Goal: Task Accomplishment & Management: Manage account settings

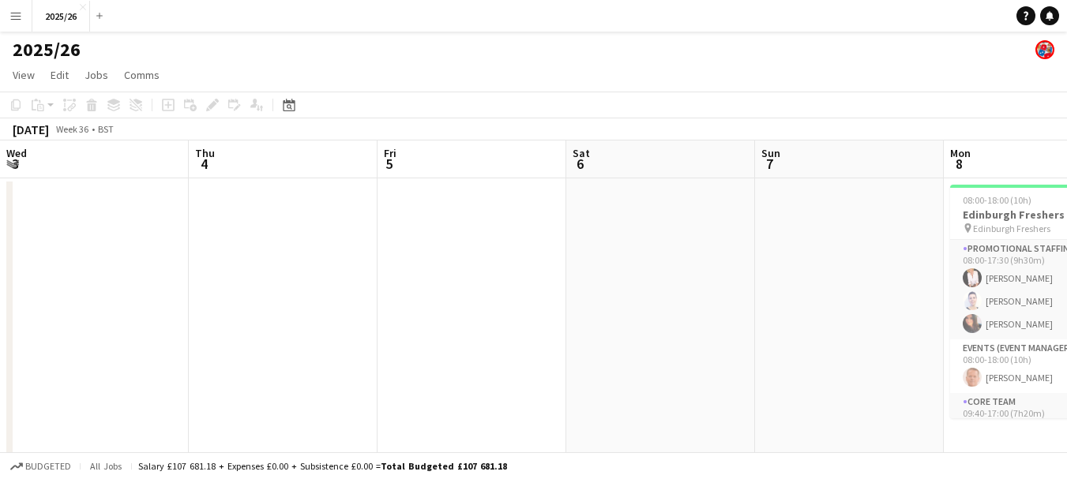
scroll to position [0, 478]
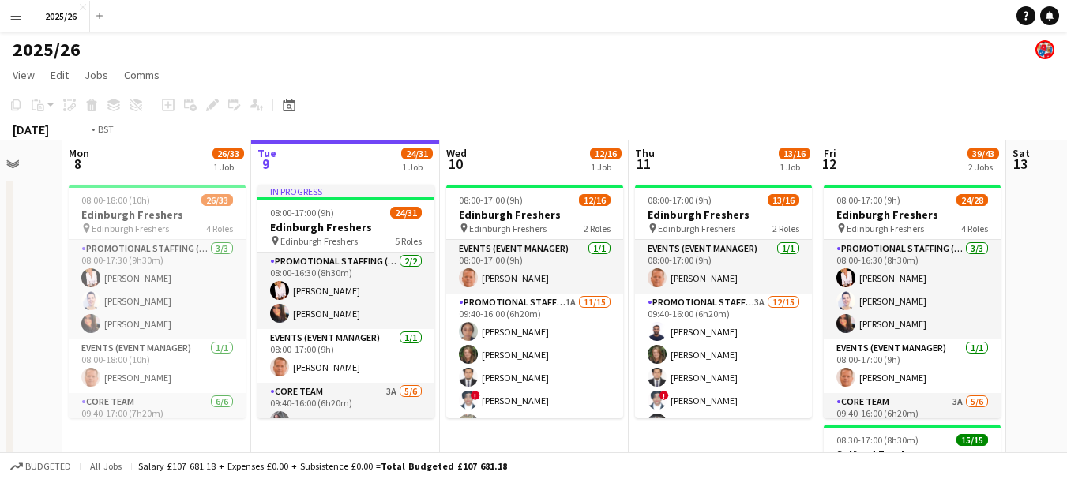
drag, startPoint x: 899, startPoint y: 310, endPoint x: 267, endPoint y: 259, distance: 633.8
click at [267, 259] on app-calendar-viewport "Thu 4 Fri 5 Sat 6 Sun 7 Mon 8 26/33 1 Job Tue 9 24/31 1 Job Wed 10 12/16 1 Job …" at bounding box center [533, 452] width 1067 height 622
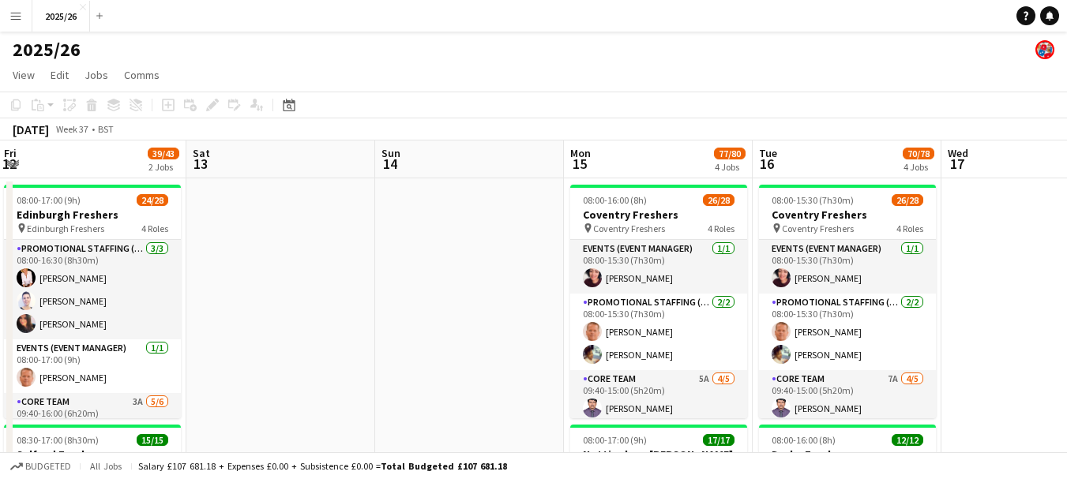
drag, startPoint x: 623, startPoint y: 261, endPoint x: 679, endPoint y: 262, distance: 56.1
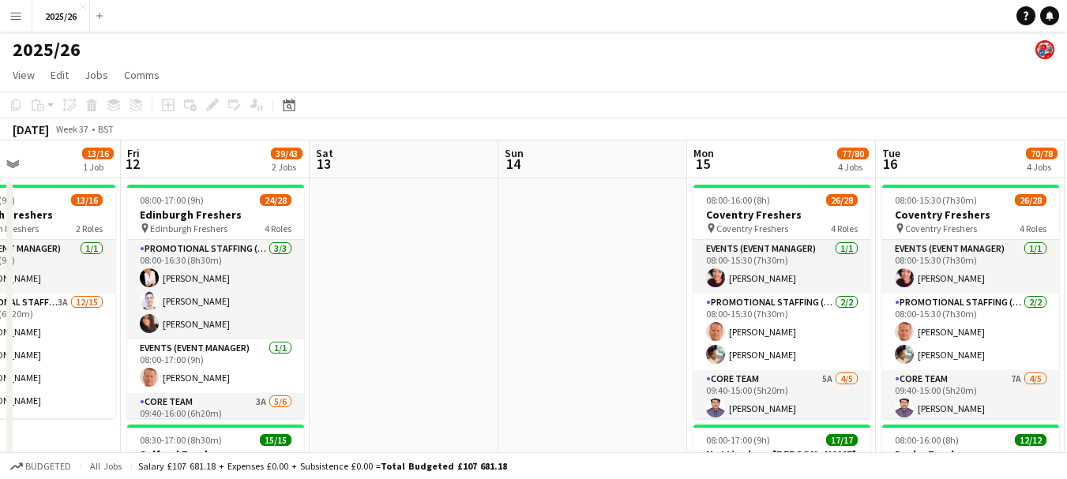
drag, startPoint x: 679, startPoint y: 262, endPoint x: 505, endPoint y: 280, distance: 175.4
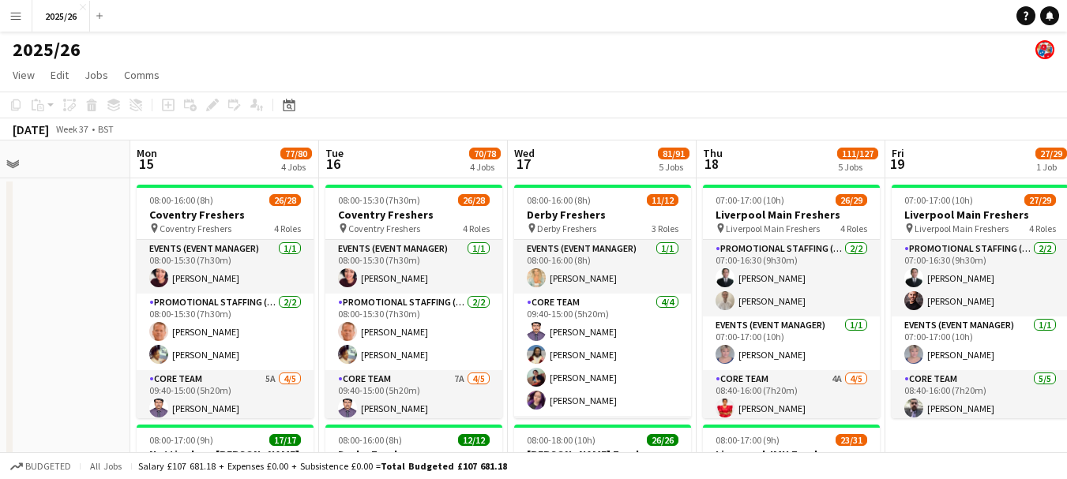
drag, startPoint x: 902, startPoint y: 305, endPoint x: 557, endPoint y: 297, distance: 345.2
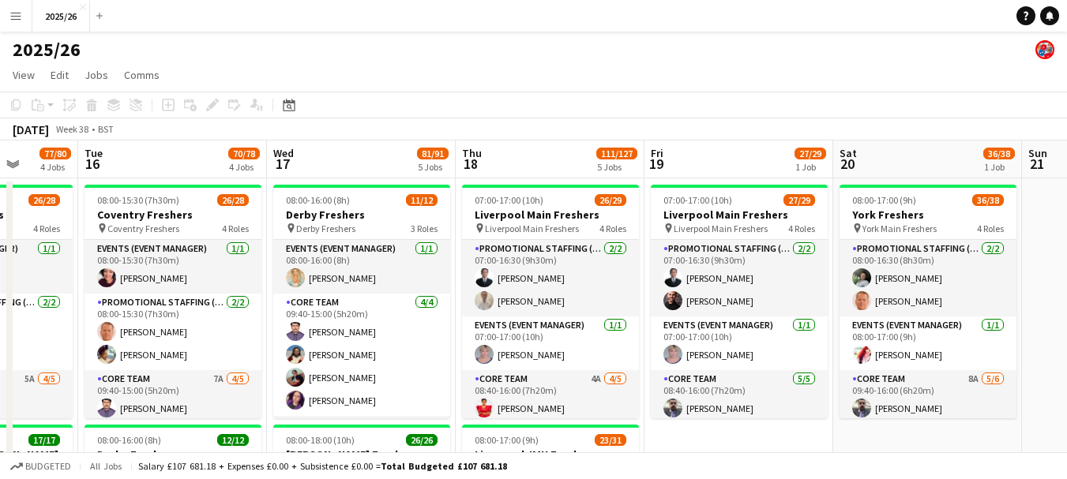
drag, startPoint x: 670, startPoint y: 302, endPoint x: 351, endPoint y: 277, distance: 320.8
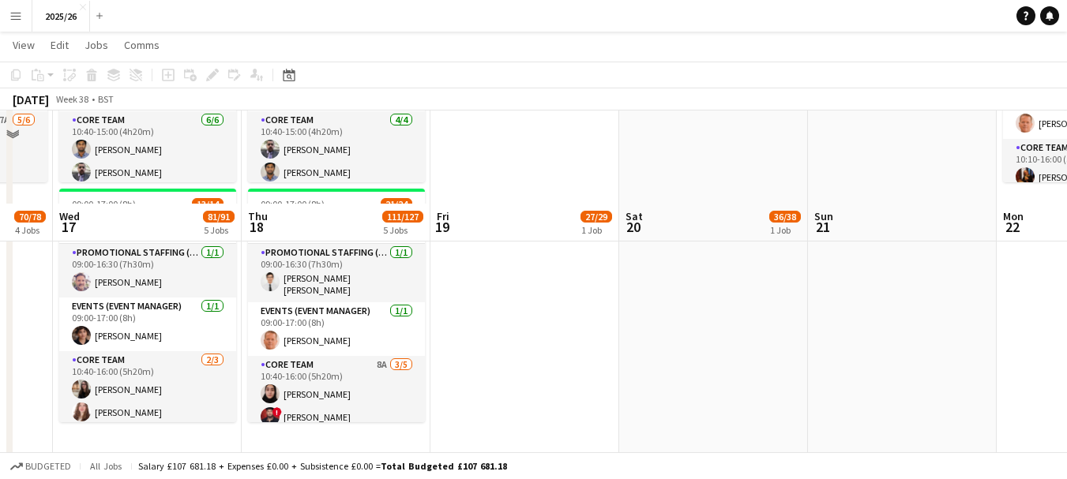
scroll to position [1048, 0]
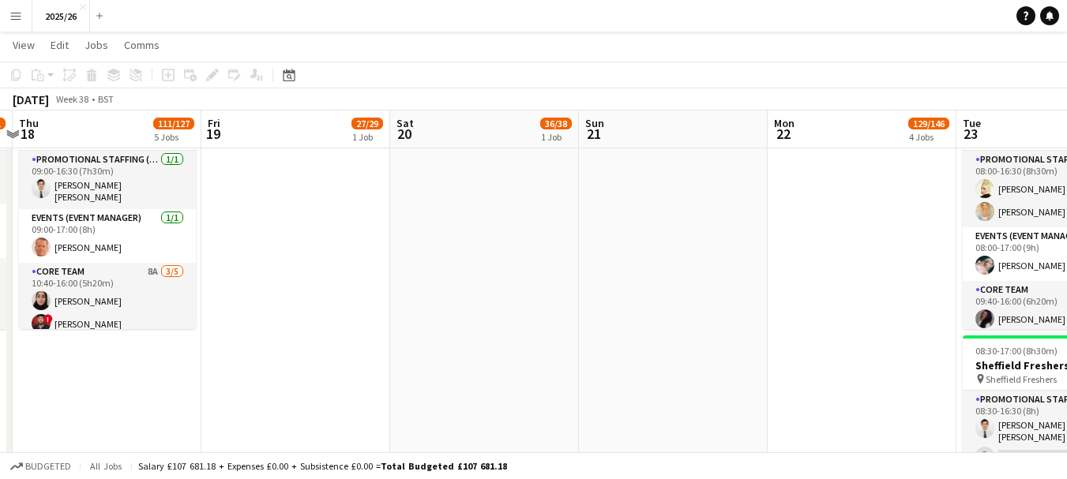
drag, startPoint x: 938, startPoint y: 280, endPoint x: 282, endPoint y: 293, distance: 656.4
click at [282, 293] on app-calendar-viewport "Sun 14 Mon 15 77/80 4 Jobs Tue 16 70/78 4 Jobs Wed 17 81/91 5 Jobs Thu 18 111/1…" at bounding box center [533, 180] width 1067 height 2333
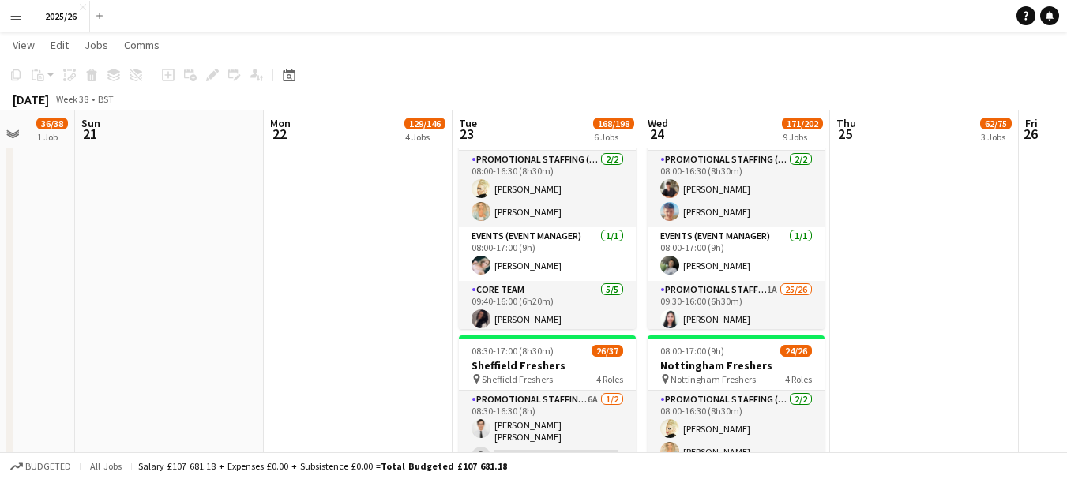
drag, startPoint x: 208, startPoint y: 279, endPoint x: 88, endPoint y: 265, distance: 120.1
click at [78, 272] on app-calendar-viewport "Thu 18 111/127 5 Jobs Fri 19 27/29 1 Job Sat 20 36/38 1 Job Sun 21 Mon 22 129/1…" at bounding box center [533, 180] width 1067 height 2333
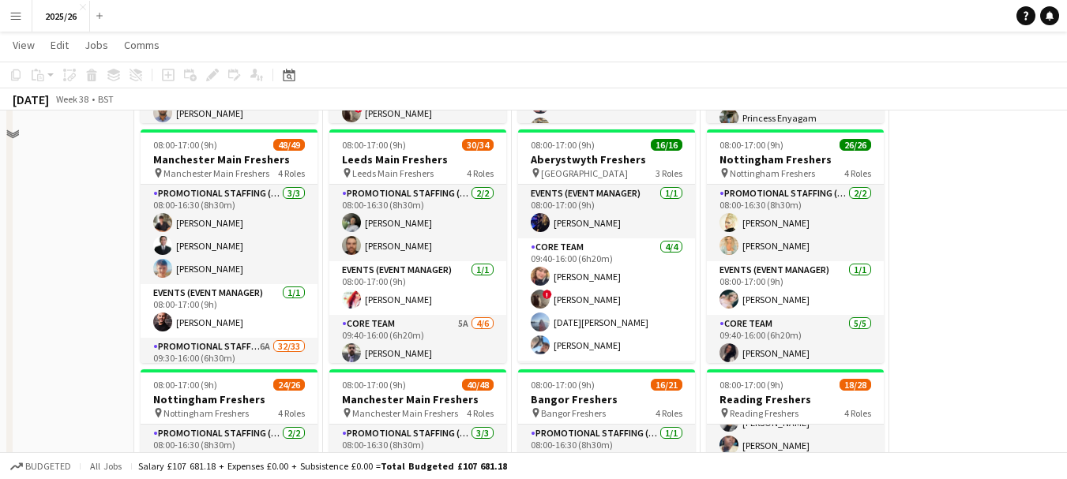
scroll to position [103, 0]
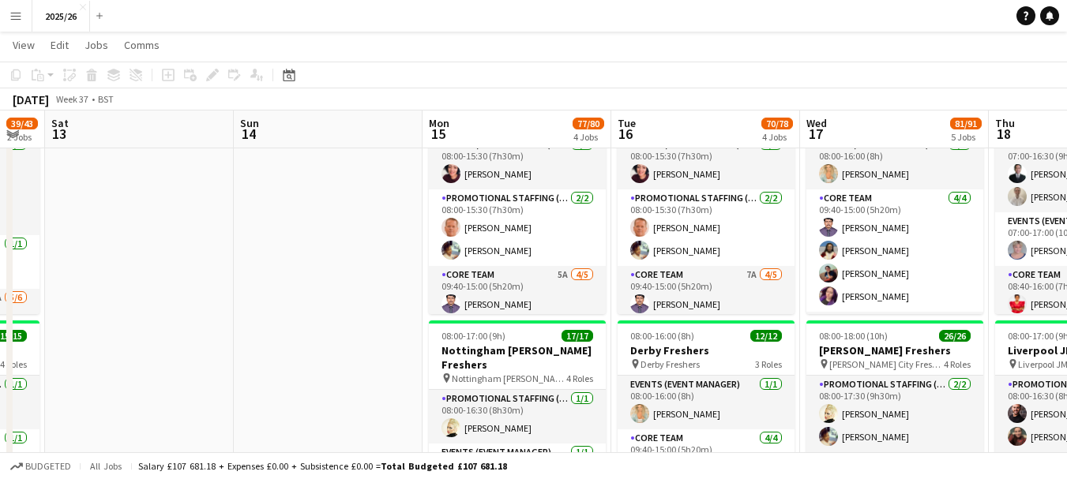
scroll to position [0, 333]
drag, startPoint x: 327, startPoint y: 245, endPoint x: 880, endPoint y: 250, distance: 553.6
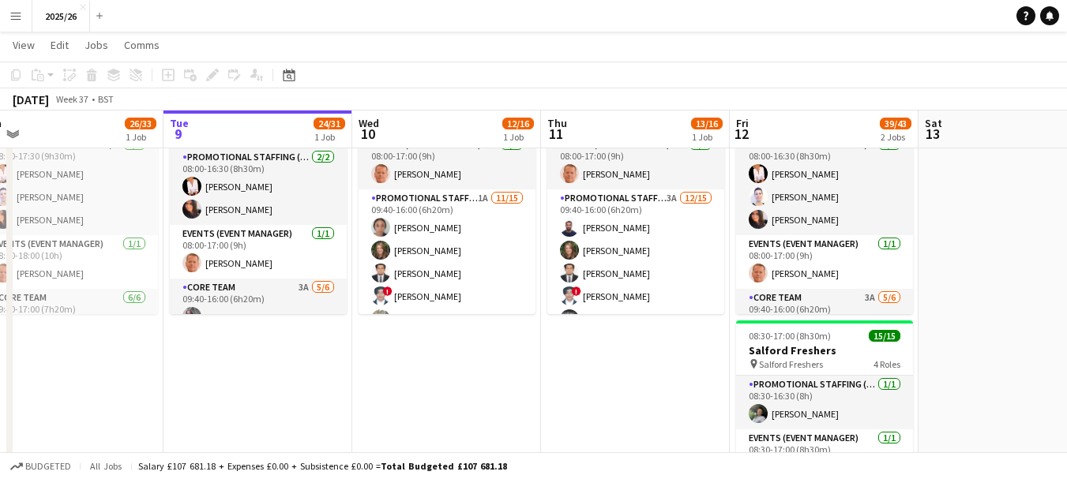
scroll to position [0, 385]
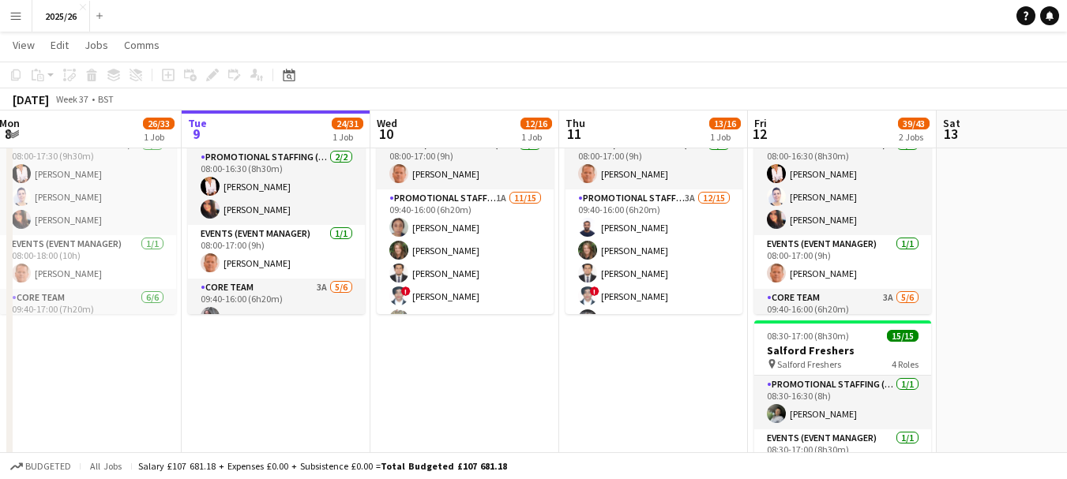
drag, startPoint x: 171, startPoint y: 276, endPoint x: 1068, endPoint y: 336, distance: 899.1
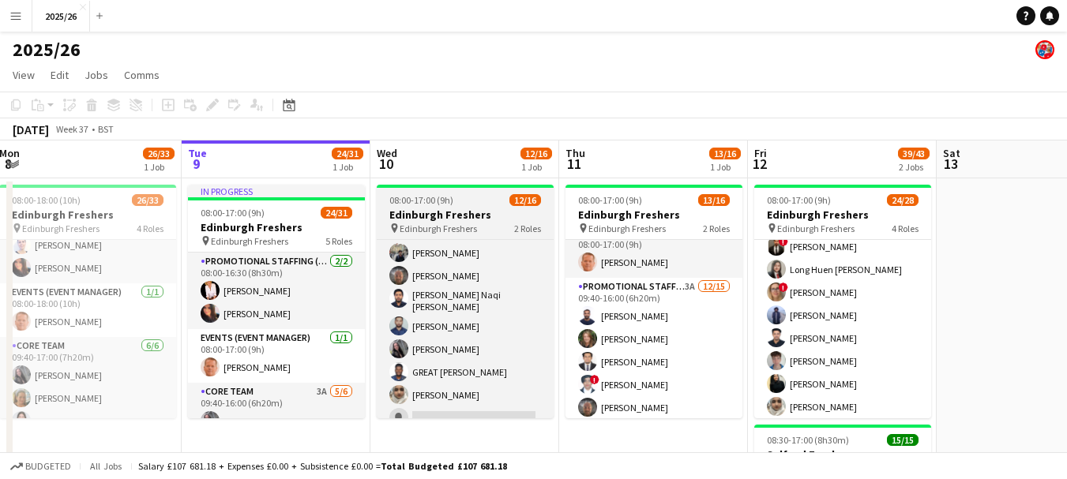
scroll to position [175, 0]
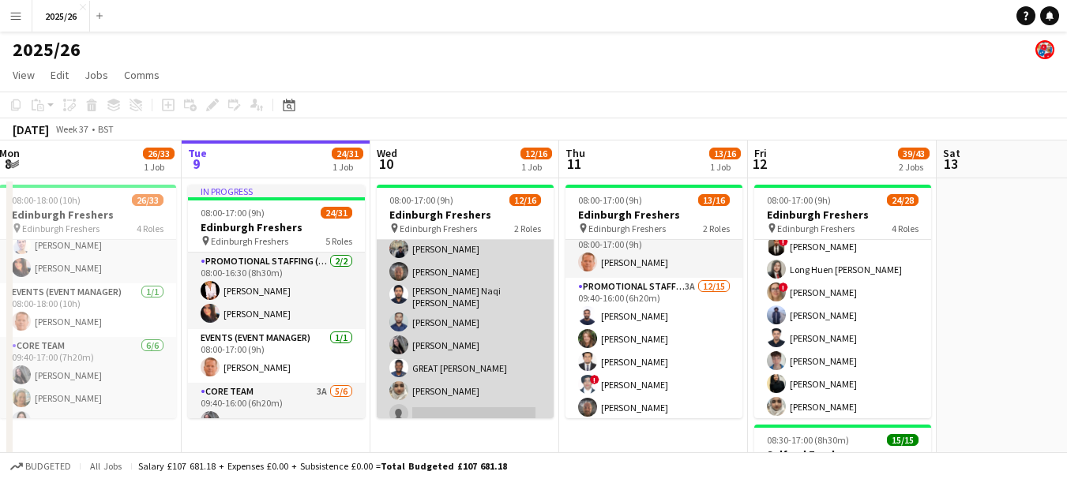
click at [499, 320] on app-card-role "Promotional Staffing (Brand Ambassadors) 1A [DATE] 09:40-16:00 (6h20m) [PERSON_…" at bounding box center [465, 308] width 177 height 379
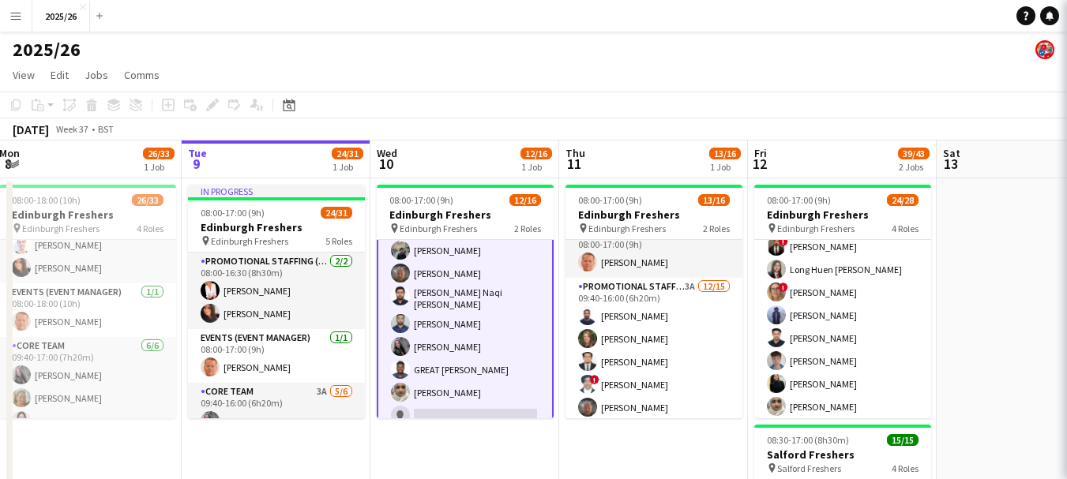
click at [510, 292] on app-card-role "Promotional Staffing (Brand Ambassadors) 1A [DATE] 09:40-16:00 (6h20m) [PERSON_…" at bounding box center [465, 310] width 177 height 382
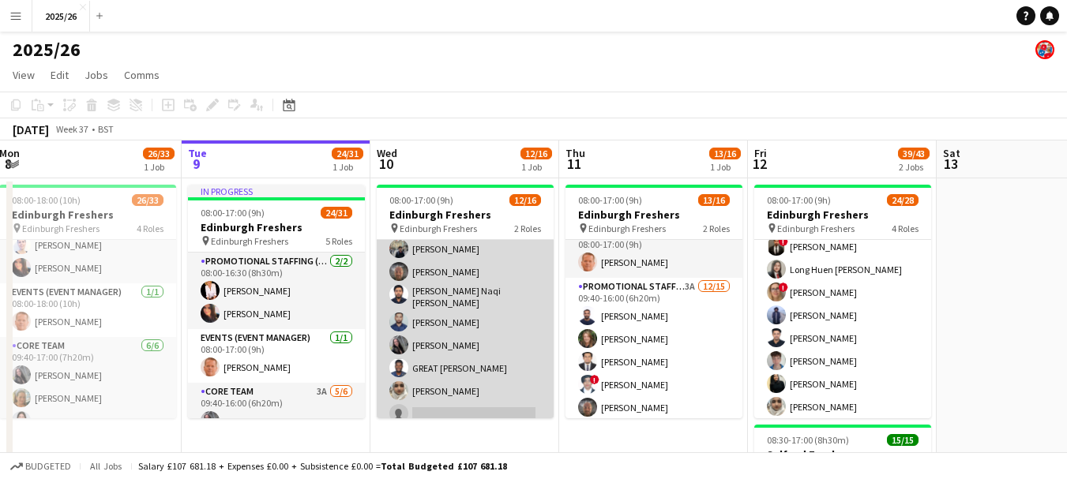
click at [512, 307] on app-card-role "Promotional Staffing (Brand Ambassadors) 1A [DATE] 09:40-16:00 (6h20m) [PERSON_…" at bounding box center [465, 308] width 177 height 379
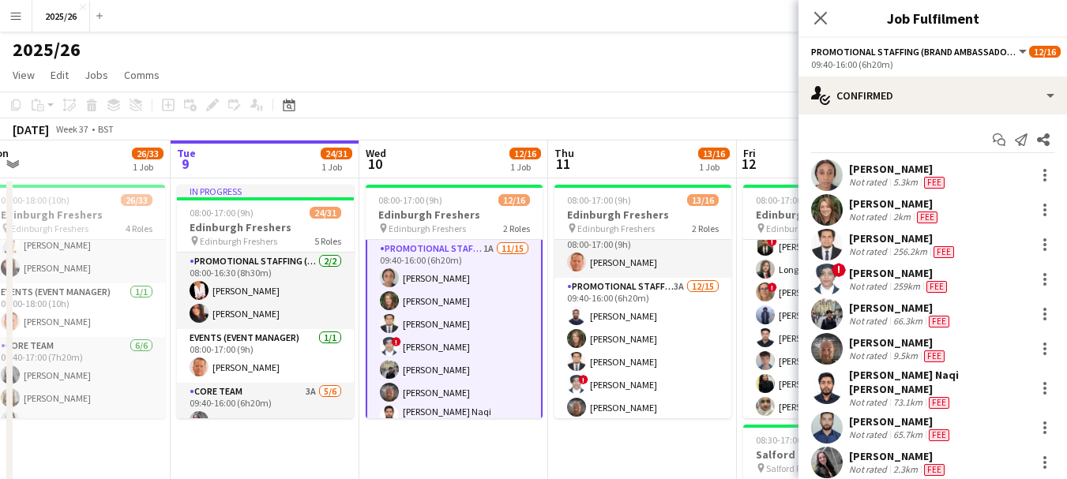
scroll to position [0, 396]
drag, startPoint x: 553, startPoint y: 311, endPoint x: 541, endPoint y: 302, distance: 15.2
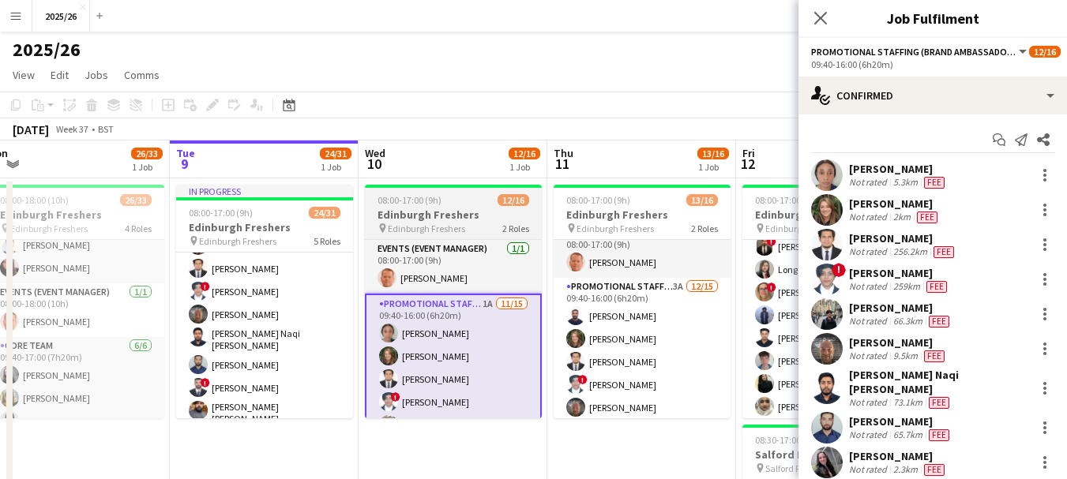
scroll to position [2, 0]
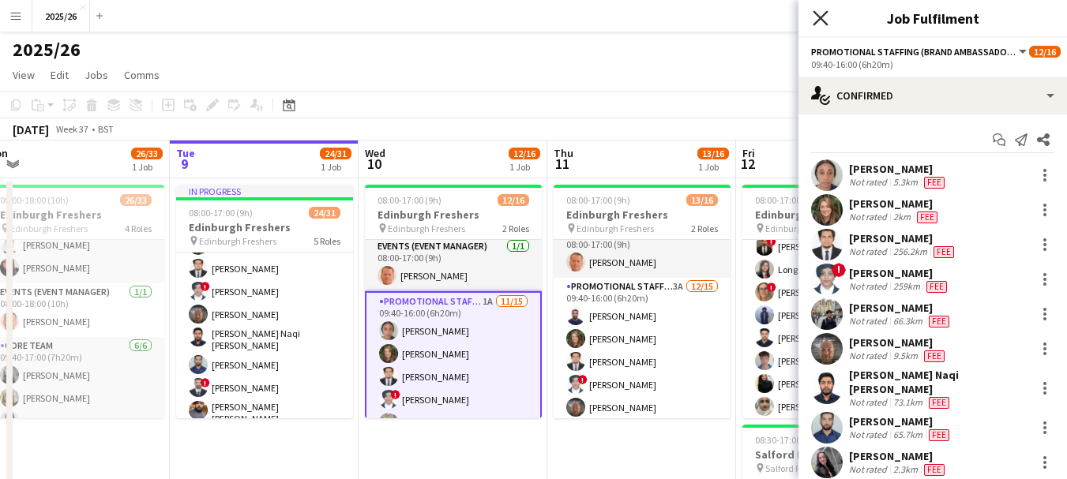
click at [819, 21] on icon "Close pop-in" at bounding box center [820, 17] width 15 height 15
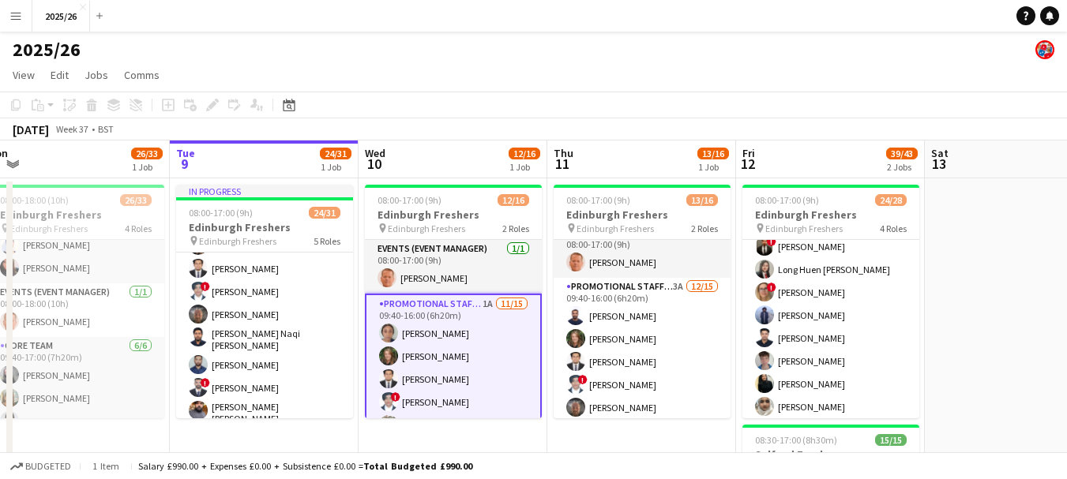
scroll to position [9, 0]
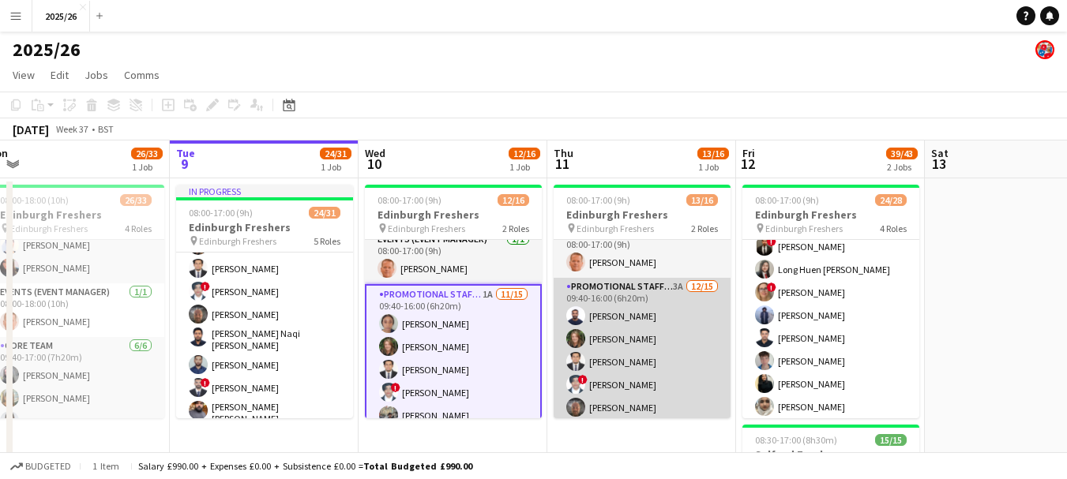
click at [596, 350] on app-card-role "Promotional Staffing (Brand Ambassadors) 3A [DATE] 09:40-16:00 (6h20m) [PERSON_…" at bounding box center [642, 467] width 177 height 379
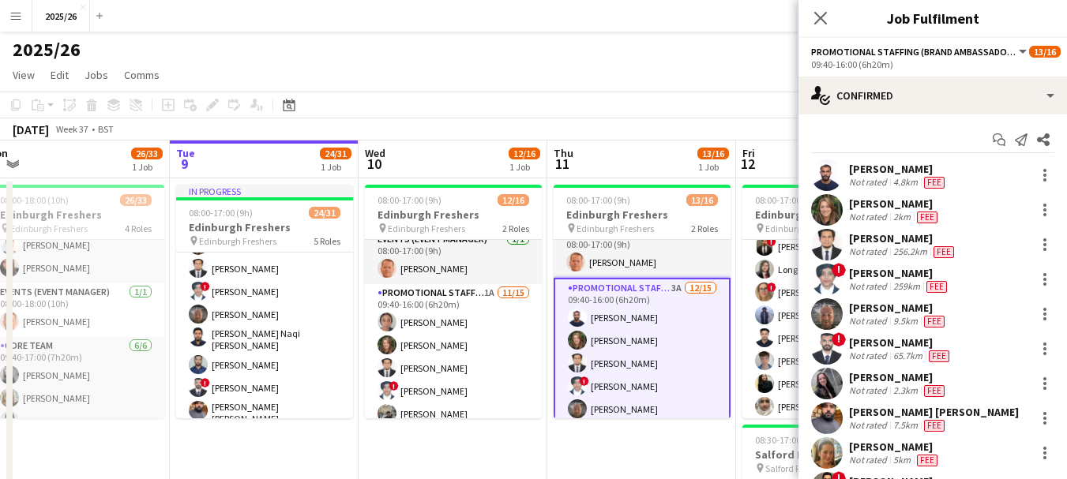
click at [899, 168] on div "[PERSON_NAME]" at bounding box center [898, 169] width 99 height 14
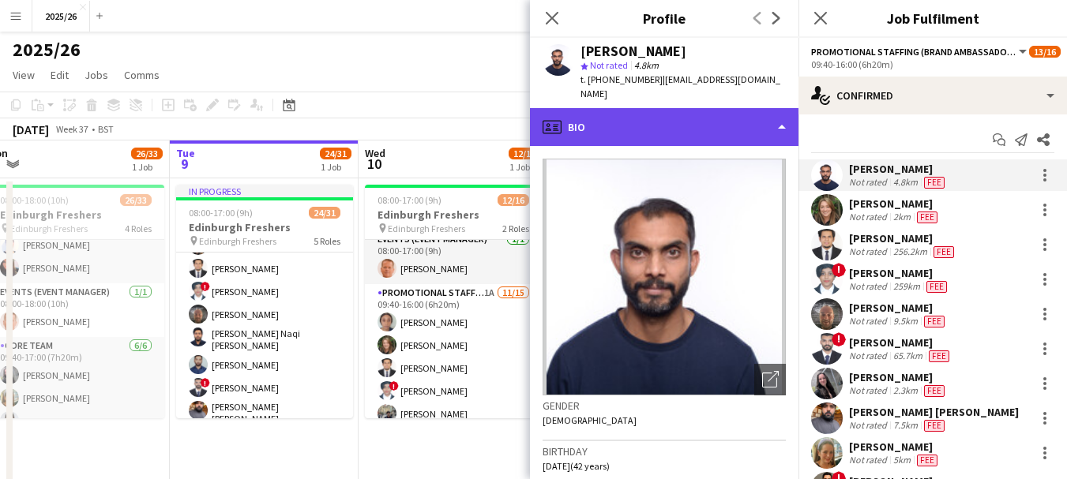
click at [698, 108] on div "profile Bio" at bounding box center [664, 127] width 268 height 38
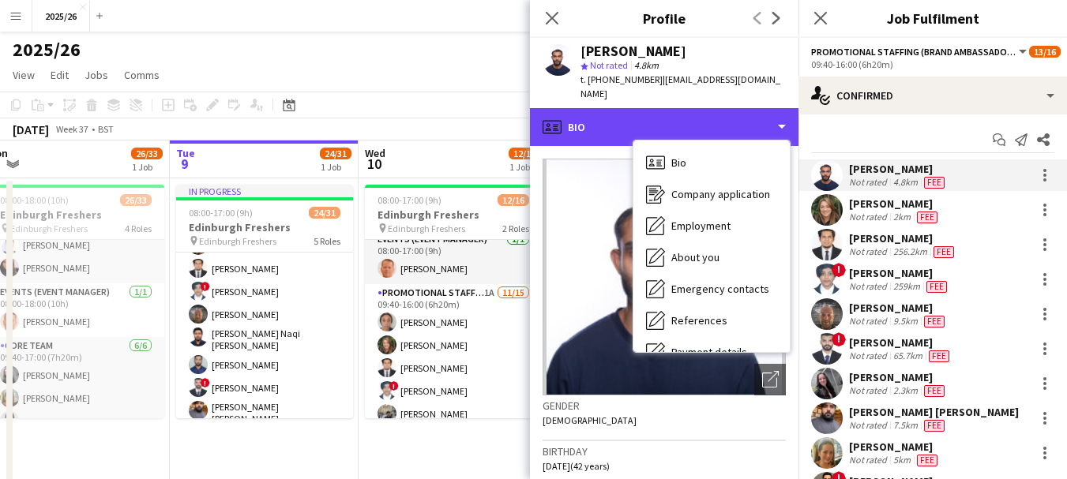
scroll to position [180, 0]
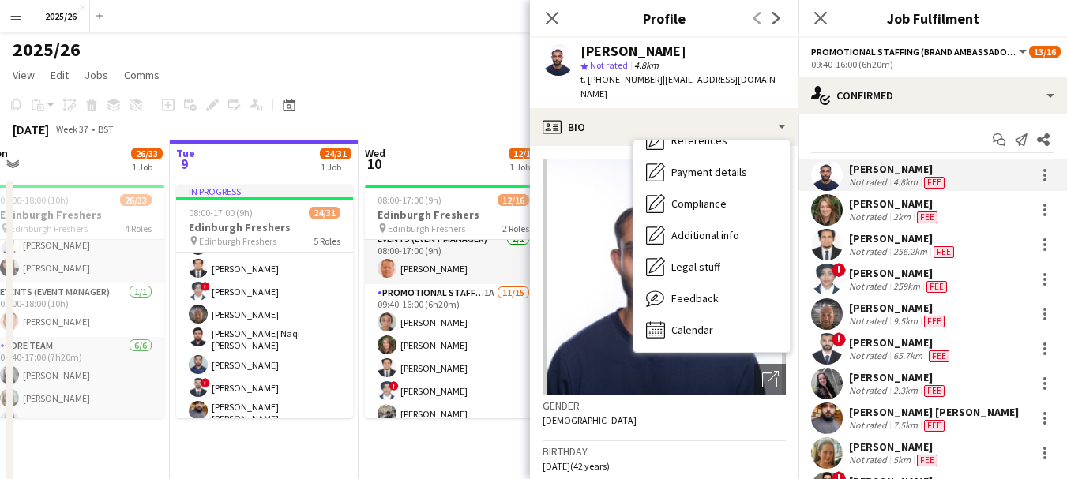
click at [706, 339] on img at bounding box center [664, 277] width 243 height 237
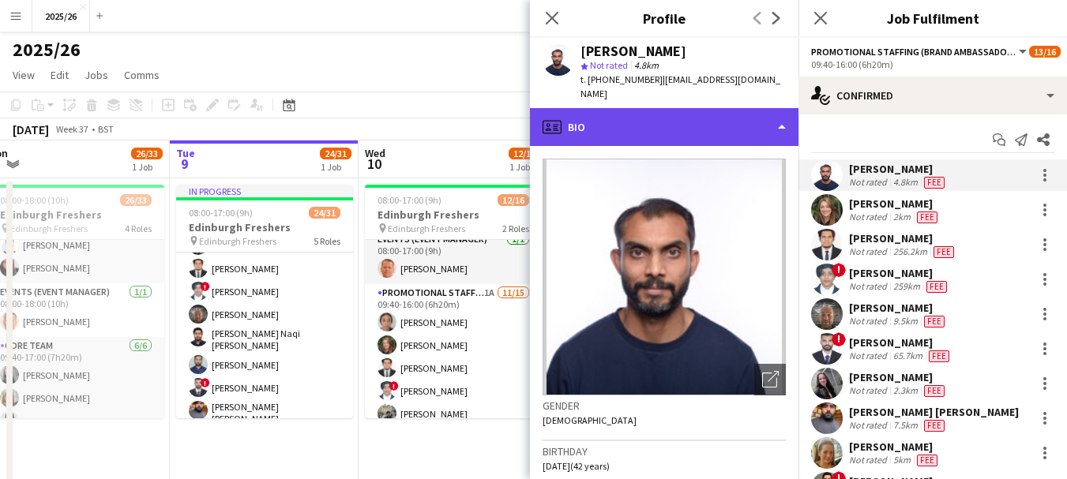
click at [717, 108] on div "profile Bio" at bounding box center [664, 127] width 268 height 38
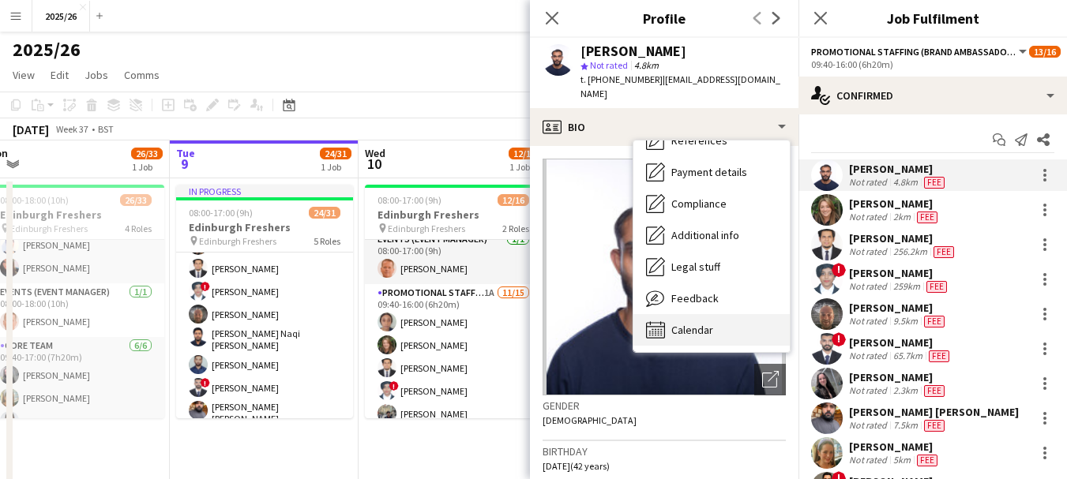
click at [731, 314] on div "Calendar Calendar" at bounding box center [711, 330] width 156 height 32
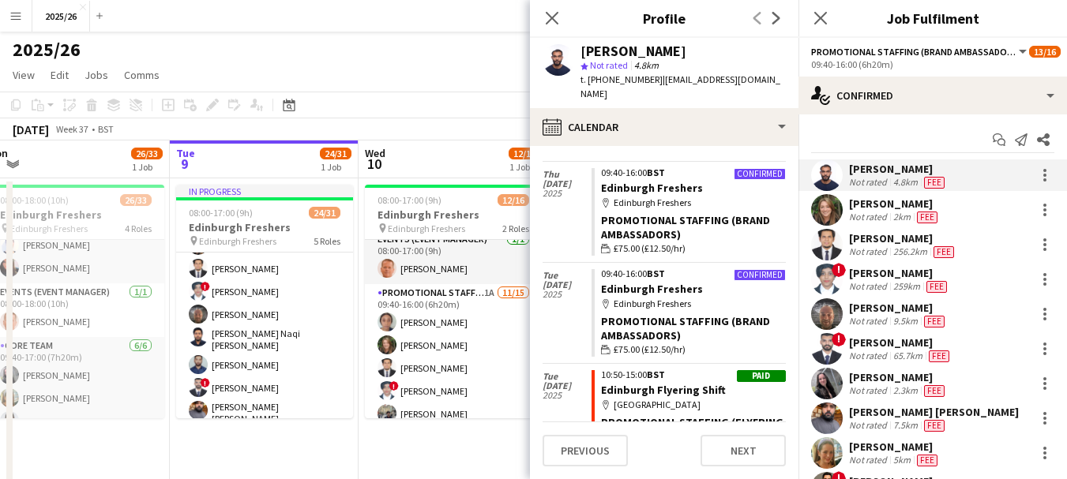
scroll to position [120, 0]
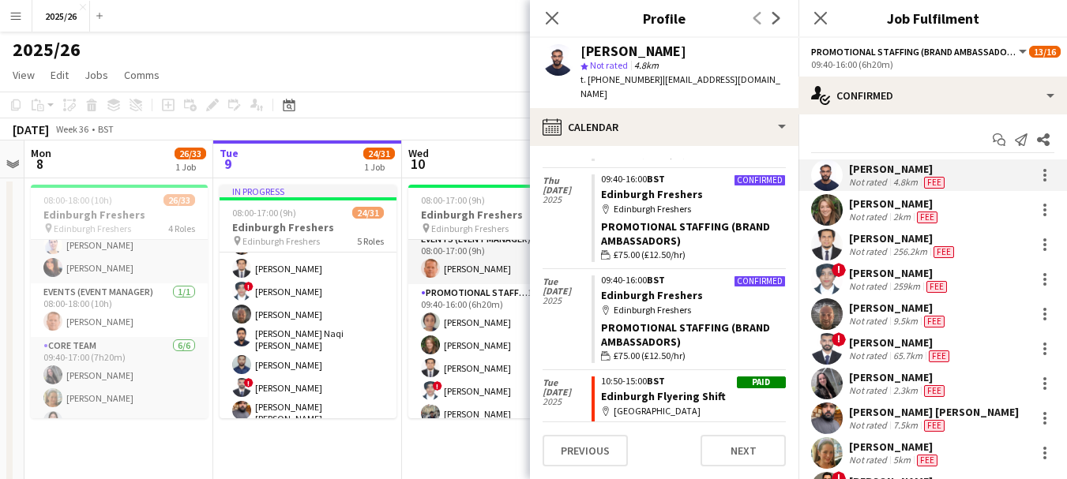
drag, startPoint x: 150, startPoint y: 319, endPoint x: 198, endPoint y: 316, distance: 48.3
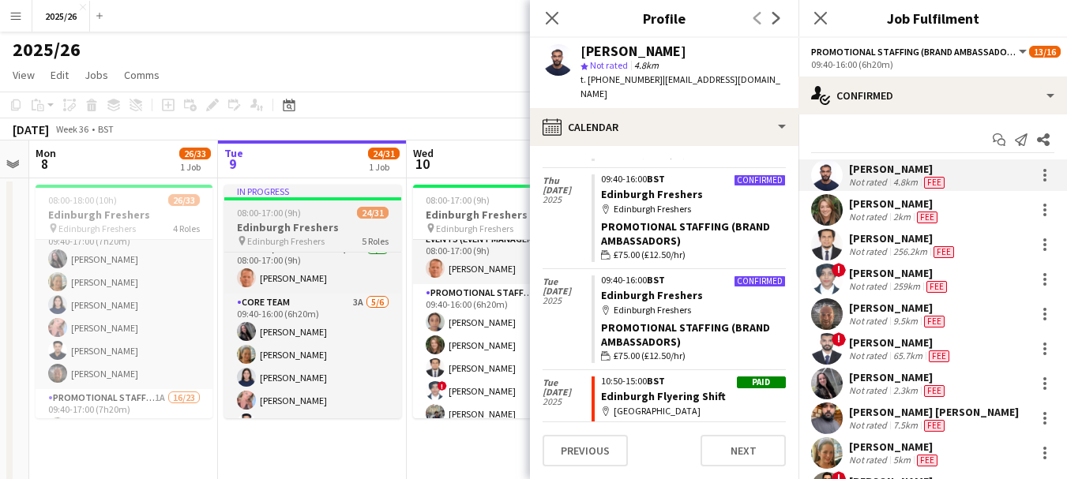
scroll to position [75, 0]
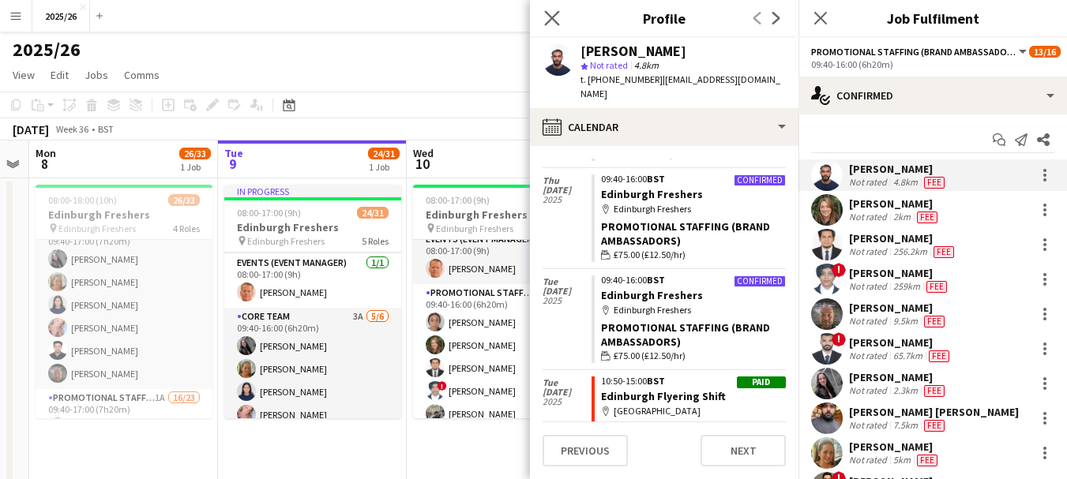
click at [558, 27] on app-icon "Close pop-in" at bounding box center [552, 18] width 23 height 23
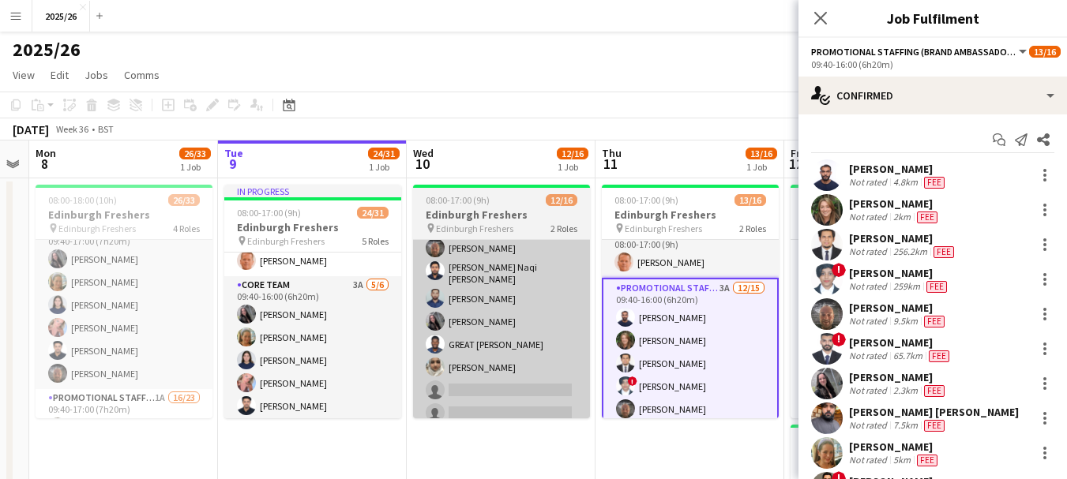
scroll to position [137, 0]
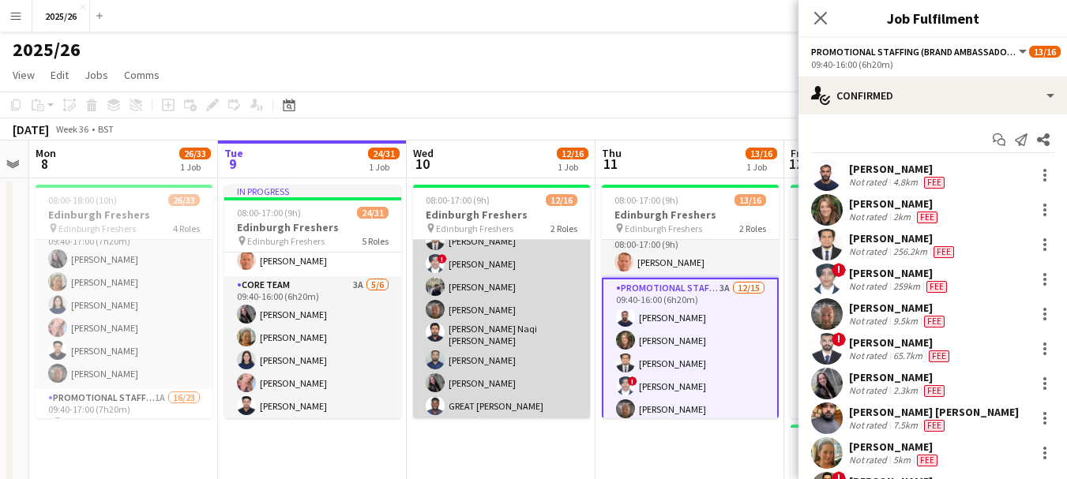
click at [576, 326] on app-card-role "Promotional Staffing (Brand Ambassadors) 1A [DATE] 09:40-16:00 (6h20m) [PERSON_…" at bounding box center [501, 346] width 177 height 379
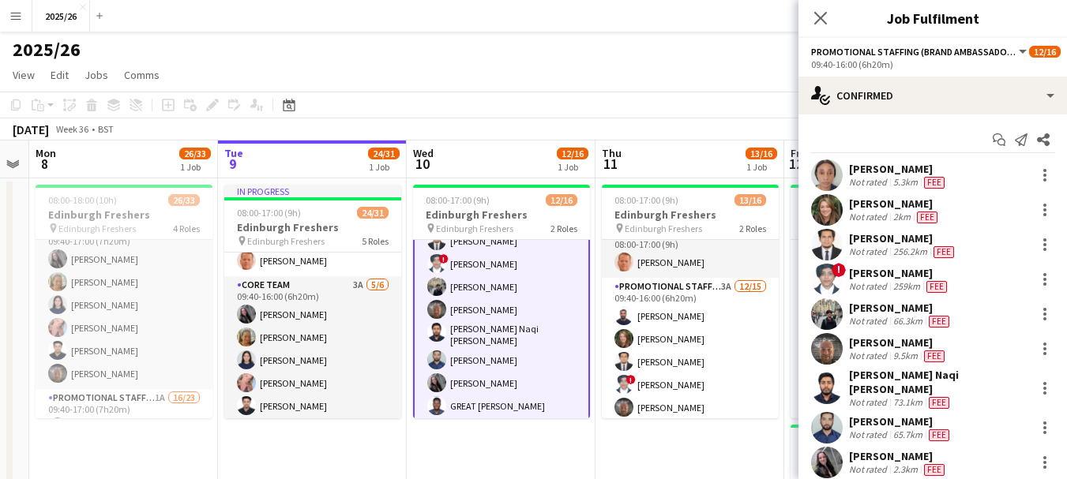
scroll to position [27, 0]
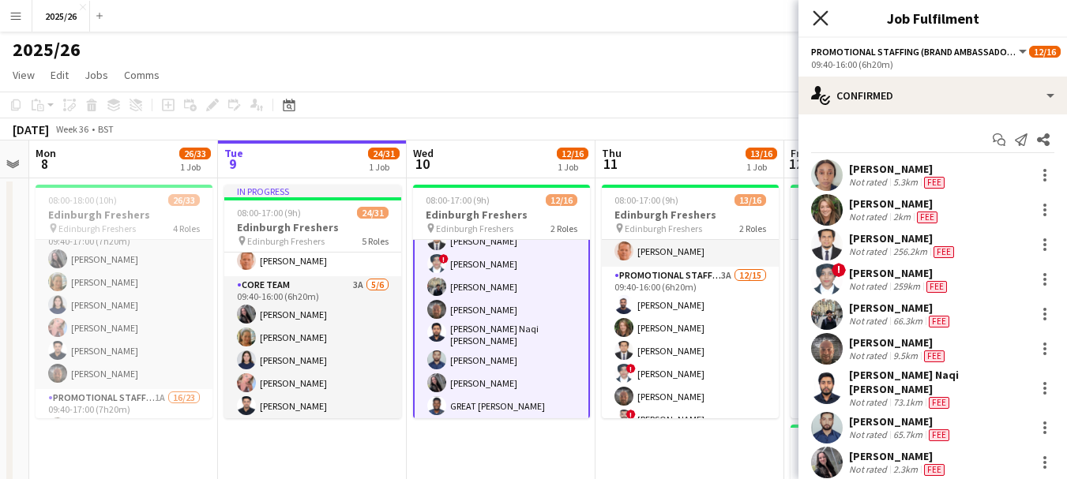
click at [817, 24] on icon "Close pop-in" at bounding box center [820, 17] width 15 height 15
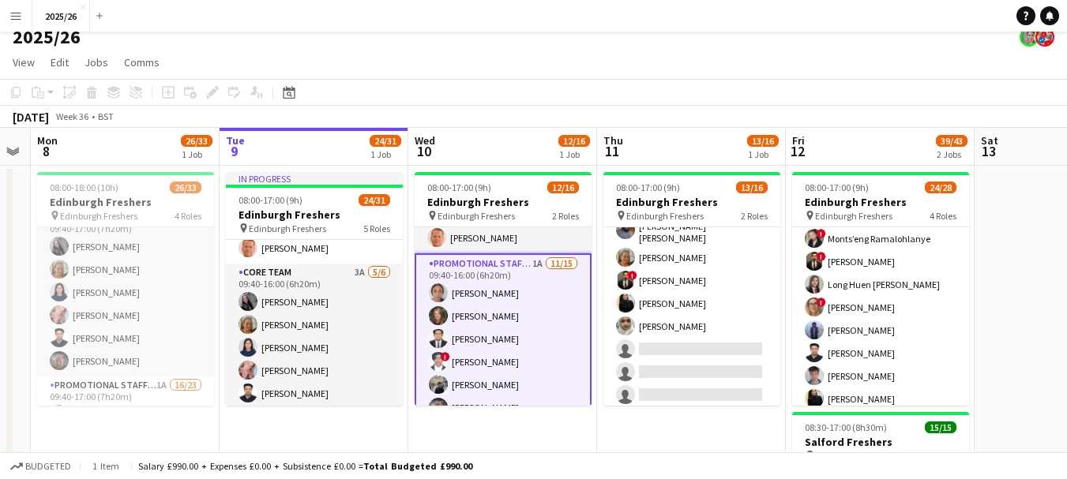
scroll to position [0, 350]
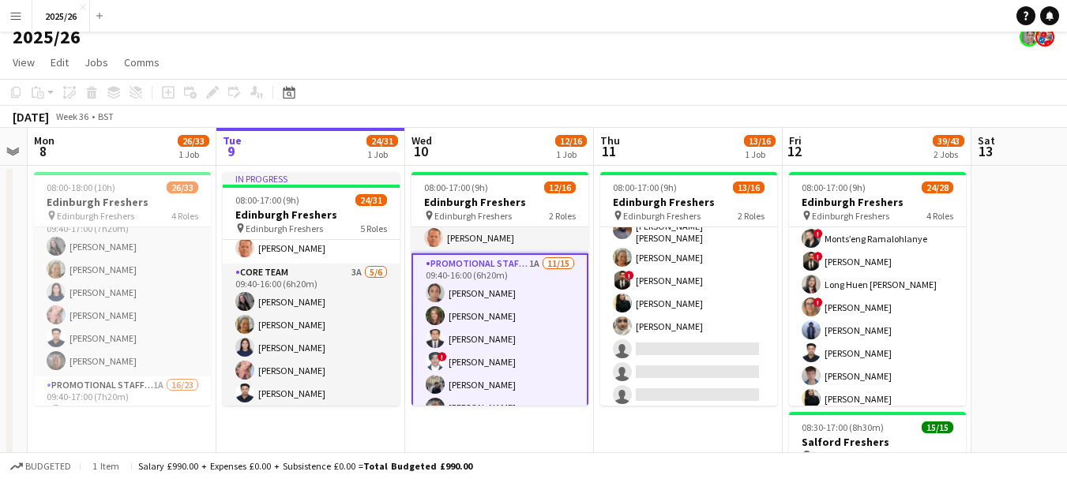
drag, startPoint x: 591, startPoint y: 278, endPoint x: 589, endPoint y: 292, distance: 14.3
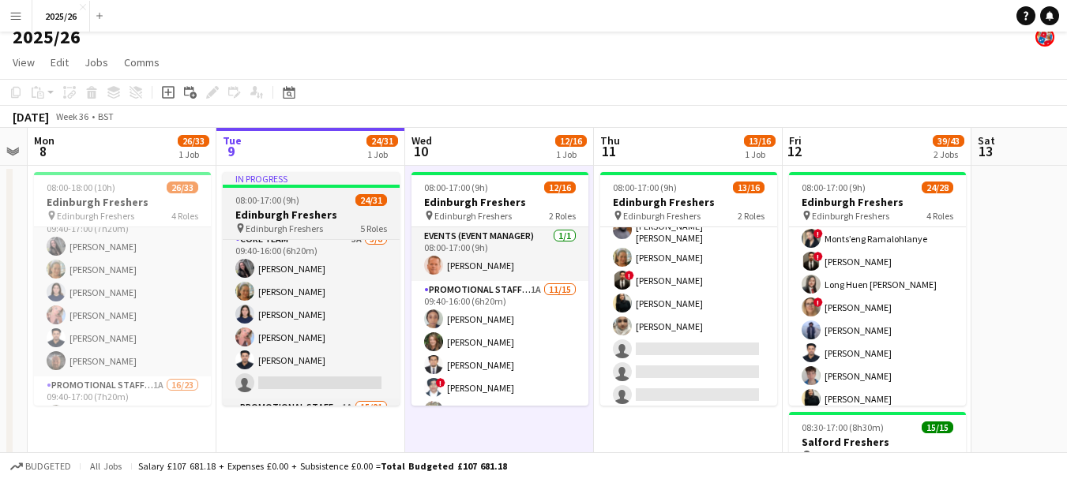
scroll to position [134, 0]
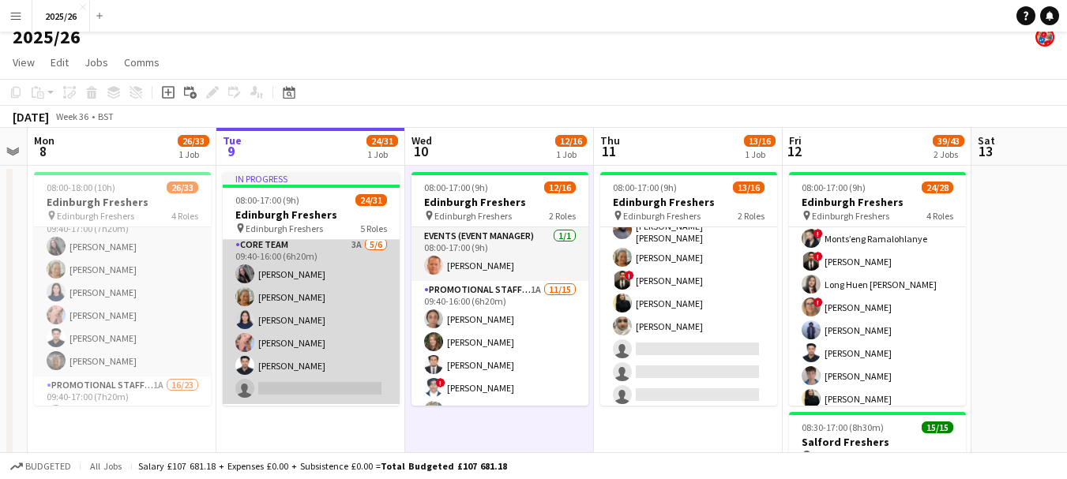
click at [341, 293] on app-card-role "Core Team 3A [DATE] 09:40-16:00 (6h20m) [PERSON_NAME] [PERSON_NAME] [PERSON_NAM…" at bounding box center [311, 320] width 177 height 168
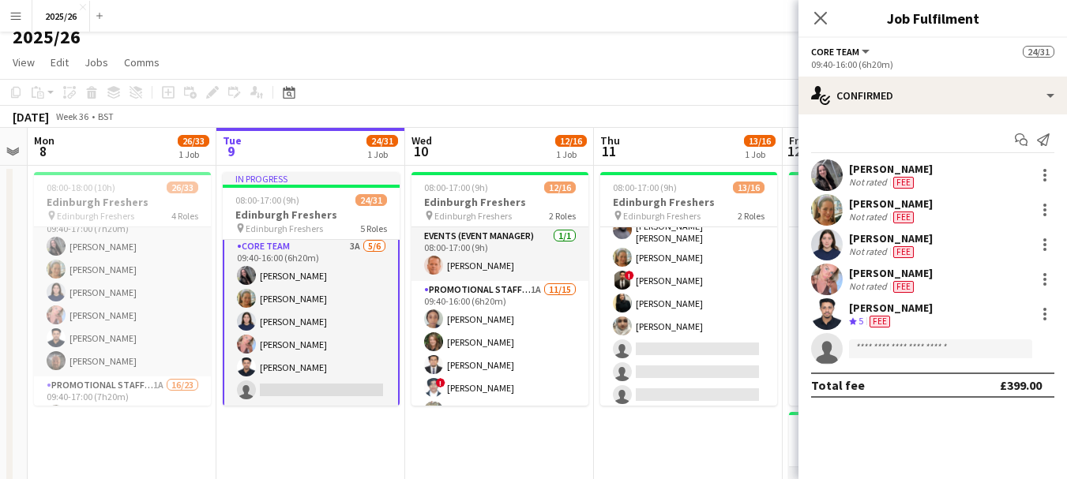
scroll to position [136, 0]
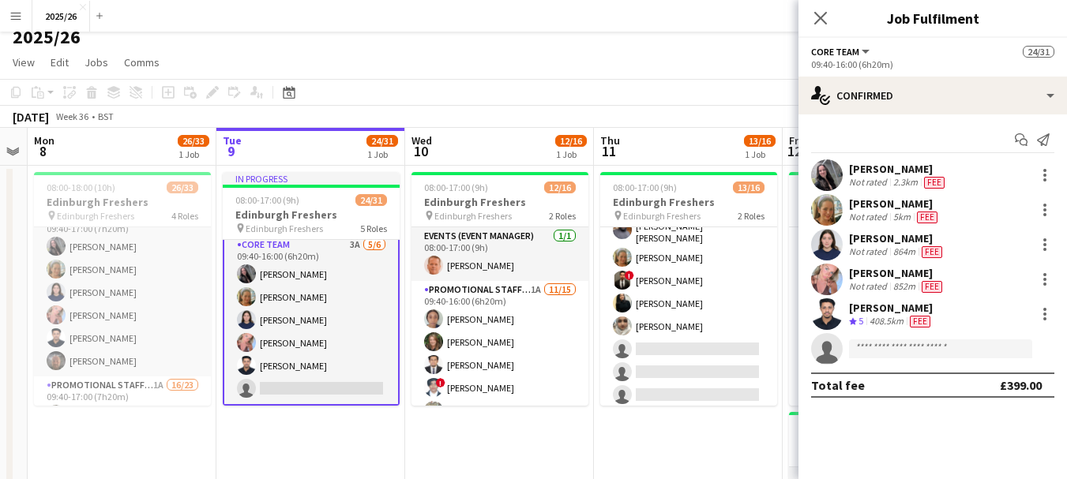
click at [924, 306] on div "[PERSON_NAME]" at bounding box center [891, 308] width 84 height 14
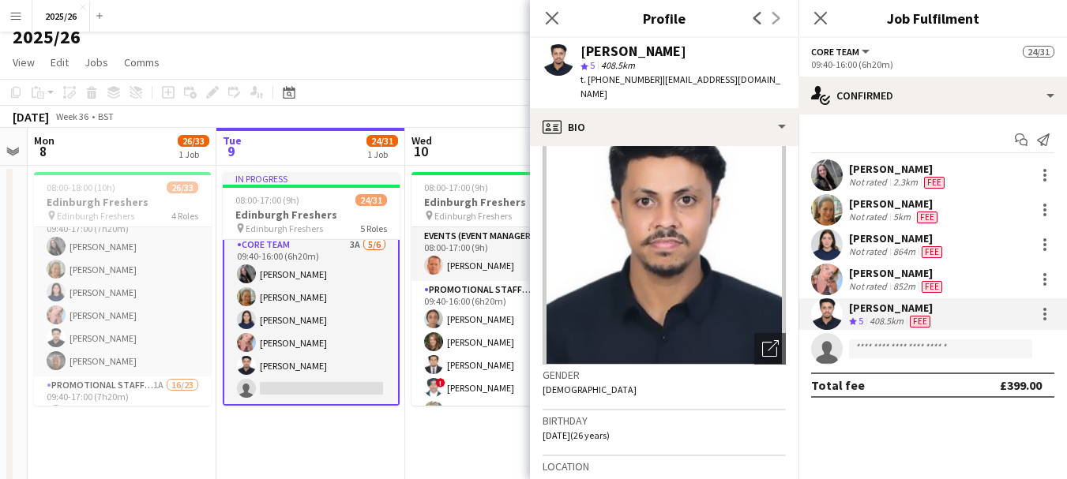
scroll to position [0, 0]
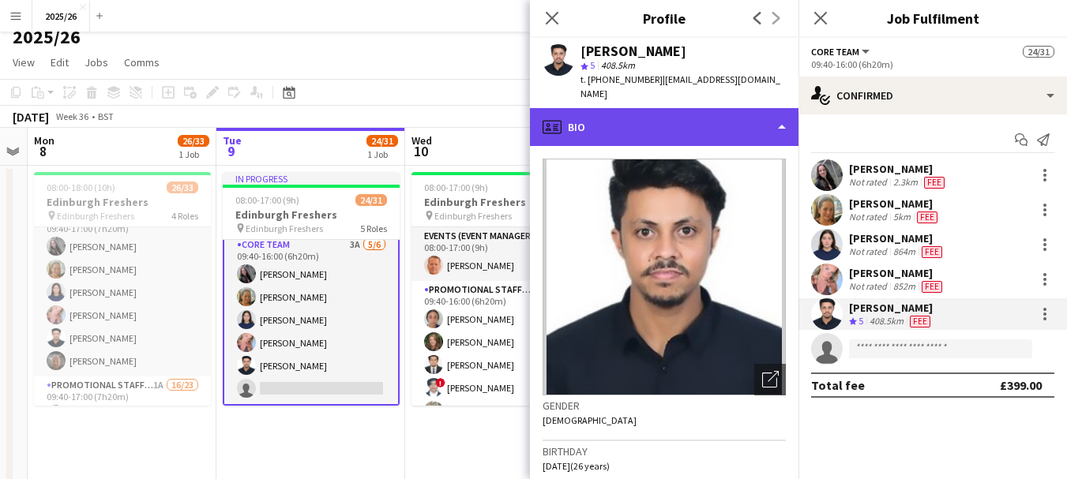
click at [728, 115] on div "profile Bio" at bounding box center [664, 127] width 268 height 38
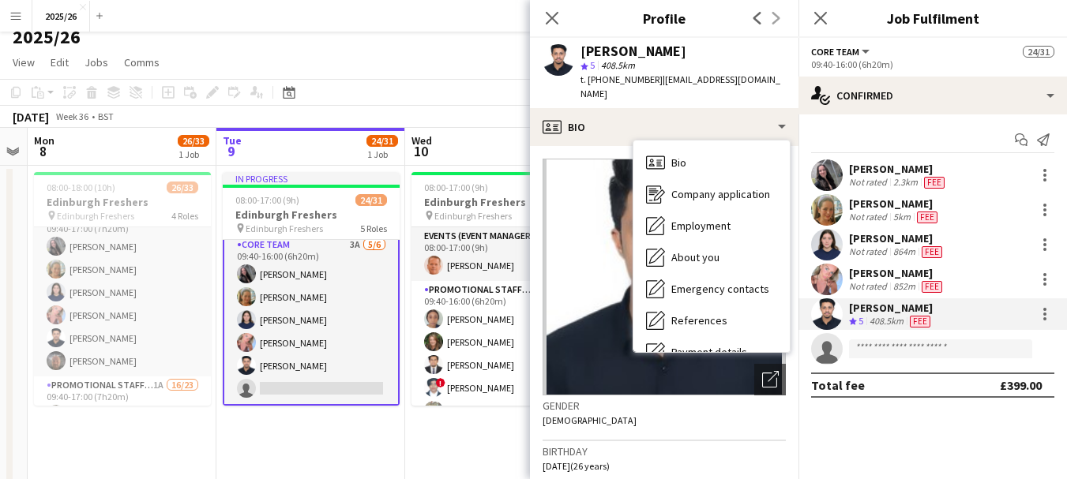
click at [481, 100] on app-toolbar "Copy Paste Paste Ctrl+V Paste with crew Ctrl+Shift+V Paste linked Job [GEOGRAPH…" at bounding box center [533, 92] width 1067 height 27
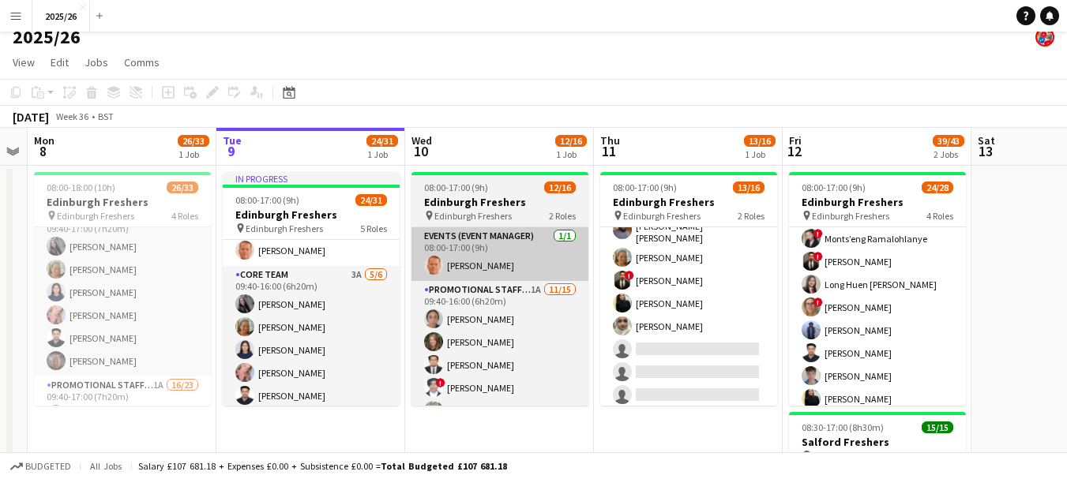
scroll to position [105, 0]
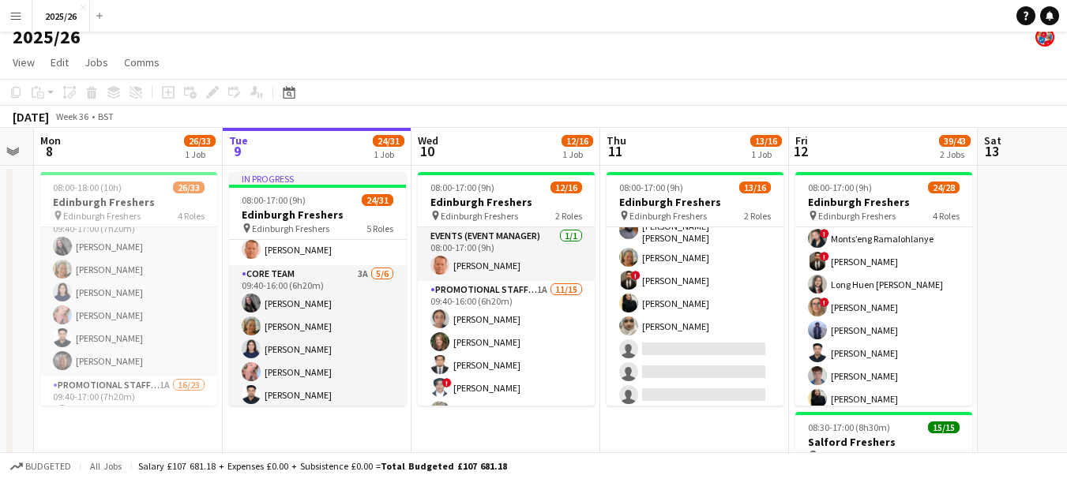
drag, startPoint x: 576, startPoint y: 259, endPoint x: 584, endPoint y: 256, distance: 8.5
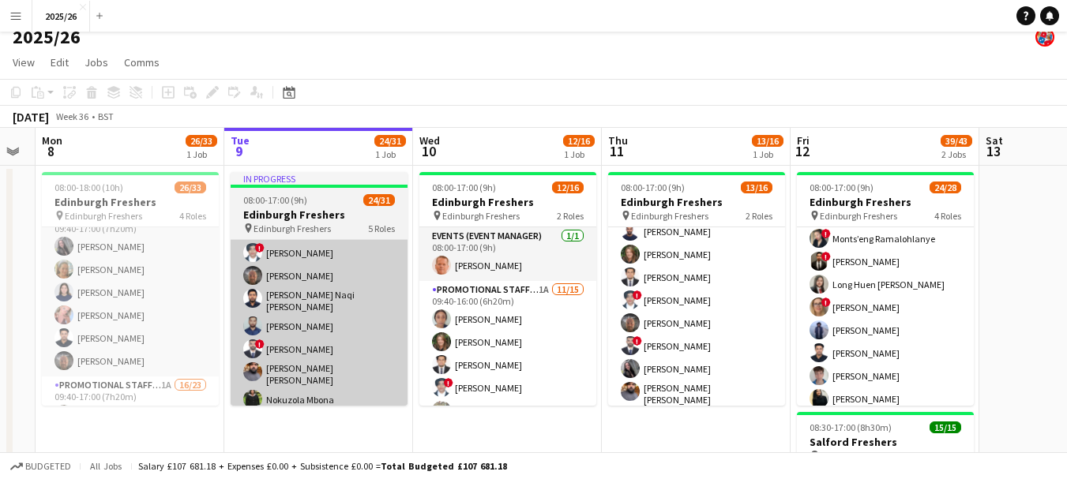
scroll to position [374, 0]
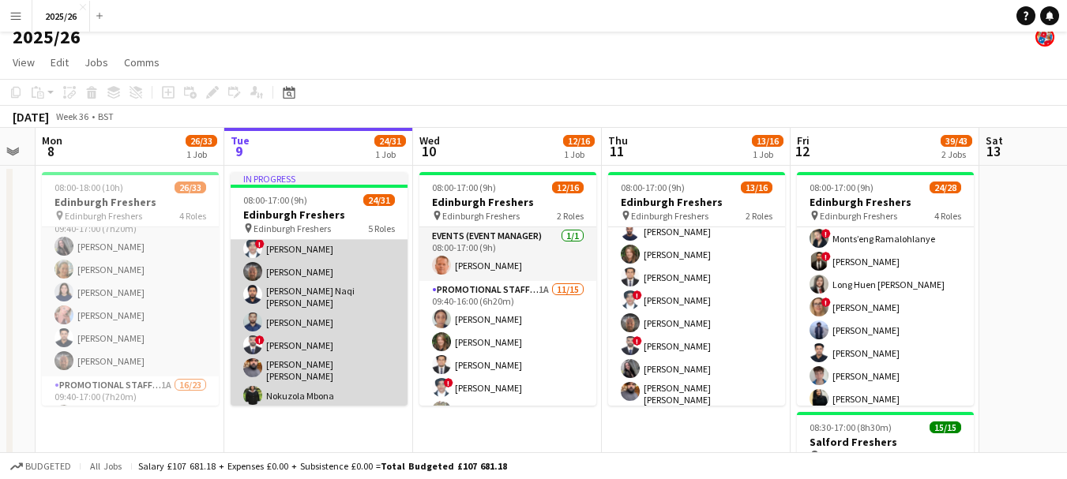
click at [334, 316] on app-card-role "Promotional Staffing (Brand Ambassadors) 1A 15/21 09:40-16:00 (6h20m) [PERSON_N…" at bounding box center [319, 425] width 177 height 521
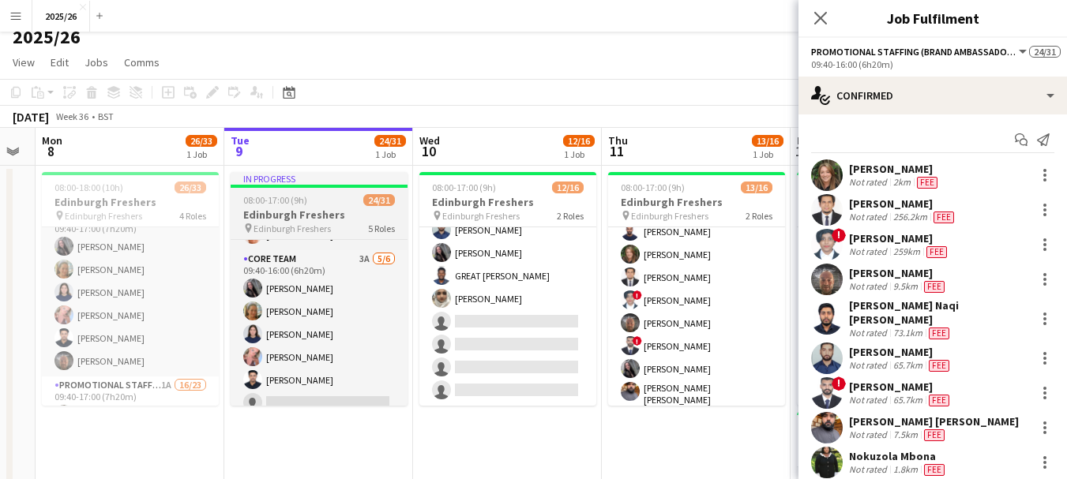
scroll to position [151, 0]
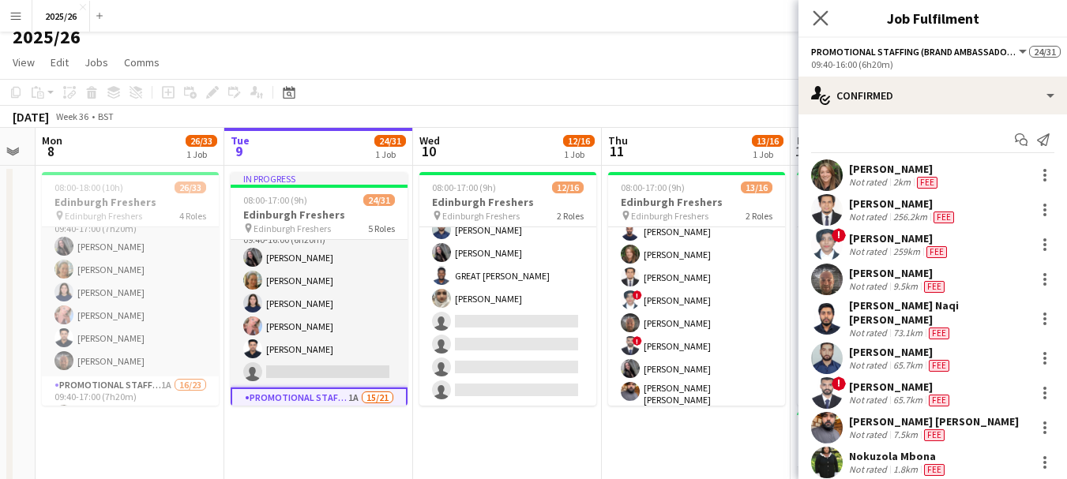
click at [818, 27] on app-icon "Close pop-in" at bounding box center [820, 18] width 23 height 23
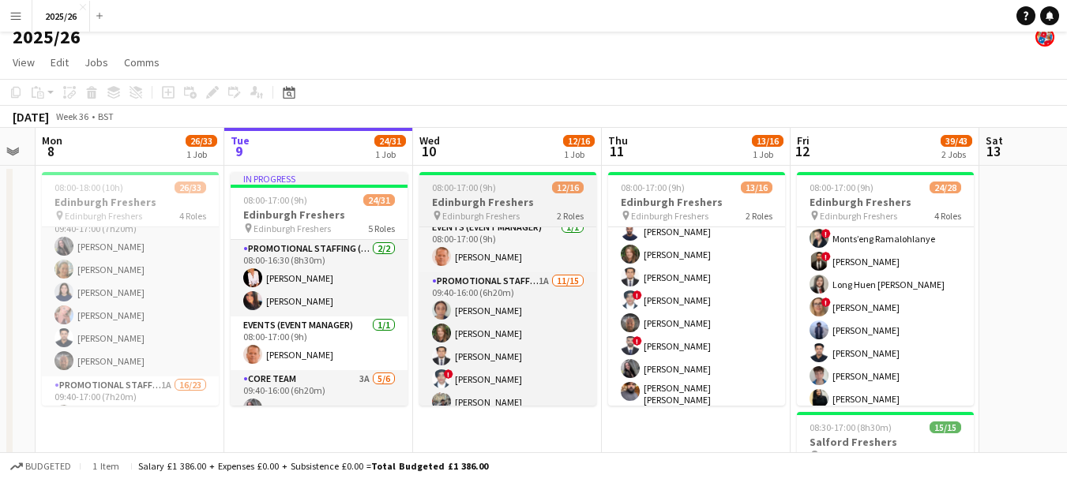
scroll to position [0, 0]
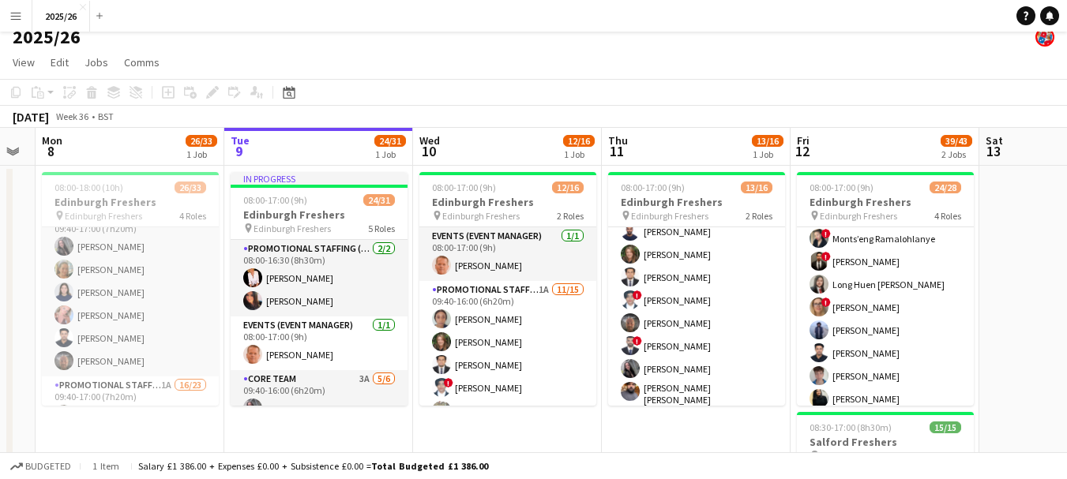
click at [603, 71] on app-page-menu "View Day view expanded Day view collapsed Month view Date picker Jump to [DATE]…" at bounding box center [533, 64] width 1067 height 30
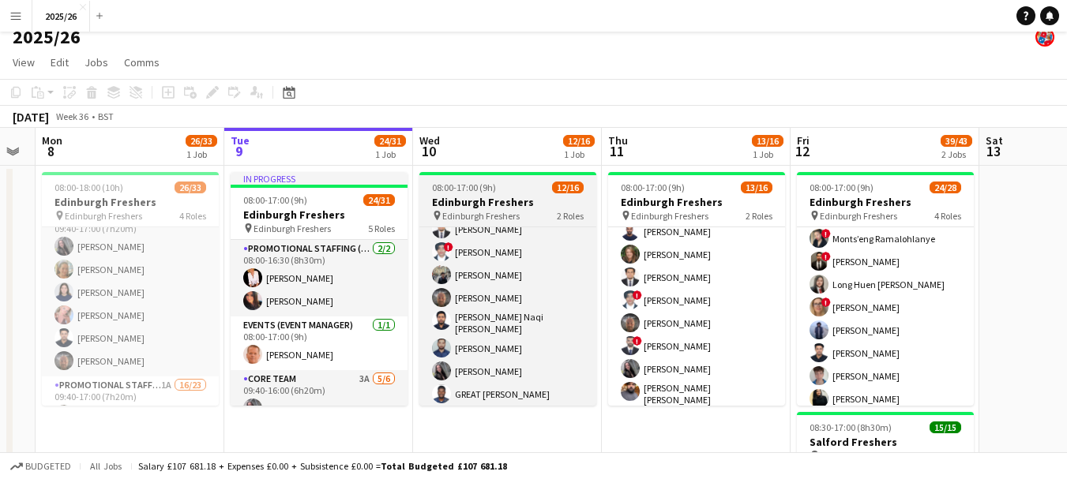
scroll to position [130, 0]
